Goal: Task Accomplishment & Management: Use online tool/utility

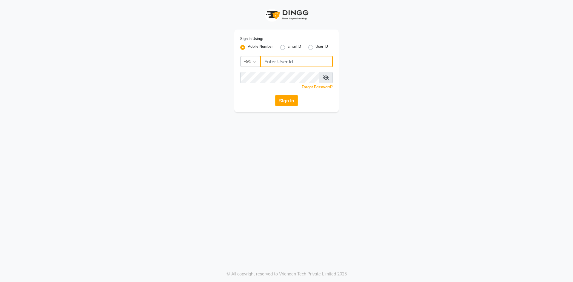
click at [267, 63] on input "Username" at bounding box center [296, 61] width 73 height 11
type input "9129176876"
click at [285, 98] on button "Sign In" at bounding box center [286, 100] width 23 height 11
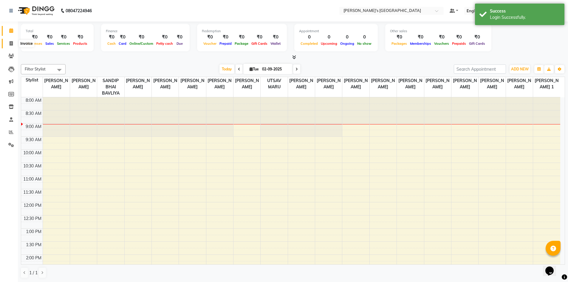
click at [10, 44] on icon at bounding box center [11, 43] width 3 height 4
select select "service"
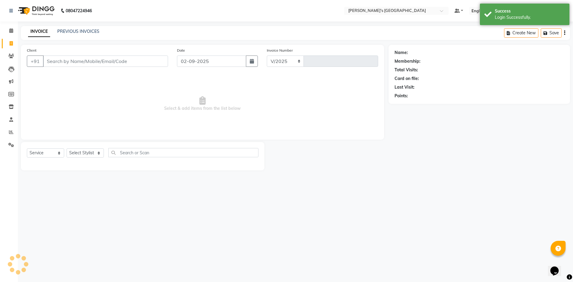
select select "6233"
type input "8621"
